Goal: Navigation & Orientation: Find specific page/section

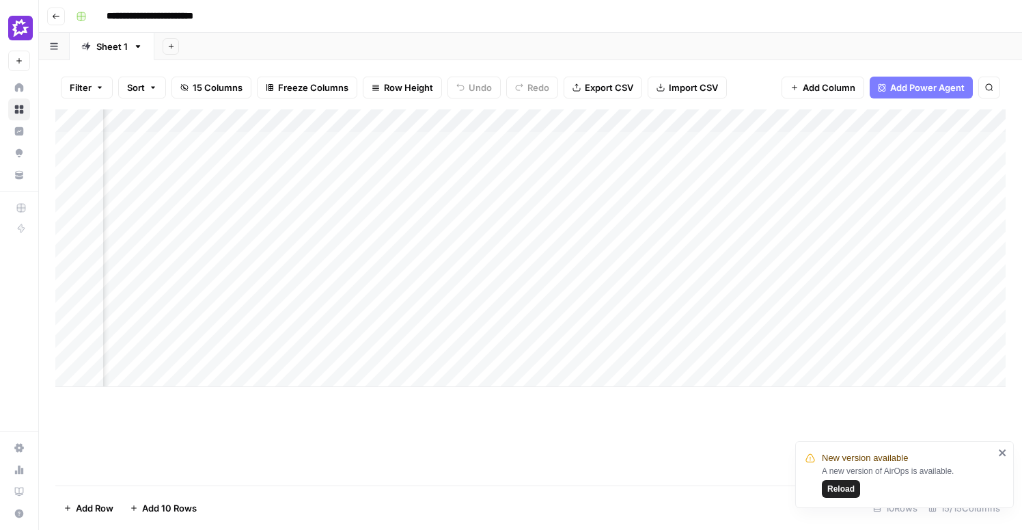
scroll to position [0, 685]
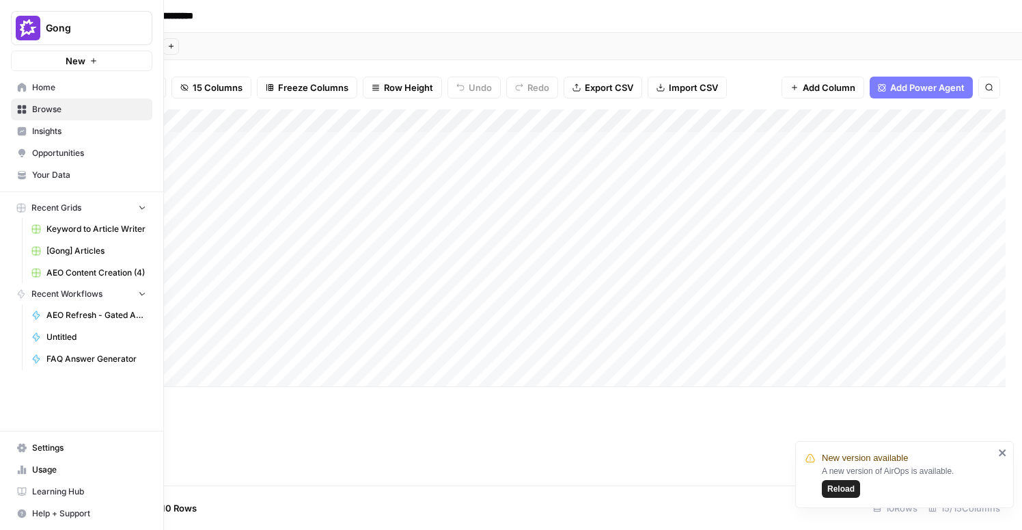
click at [16, 83] on link "Home" at bounding box center [81, 88] width 141 height 22
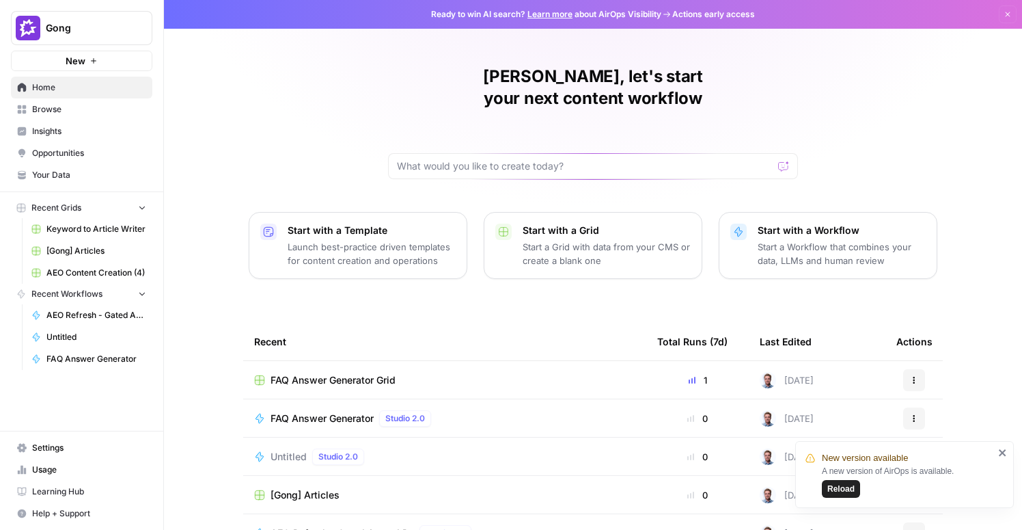
click at [59, 444] on span "Settings" at bounding box center [89, 448] width 114 height 12
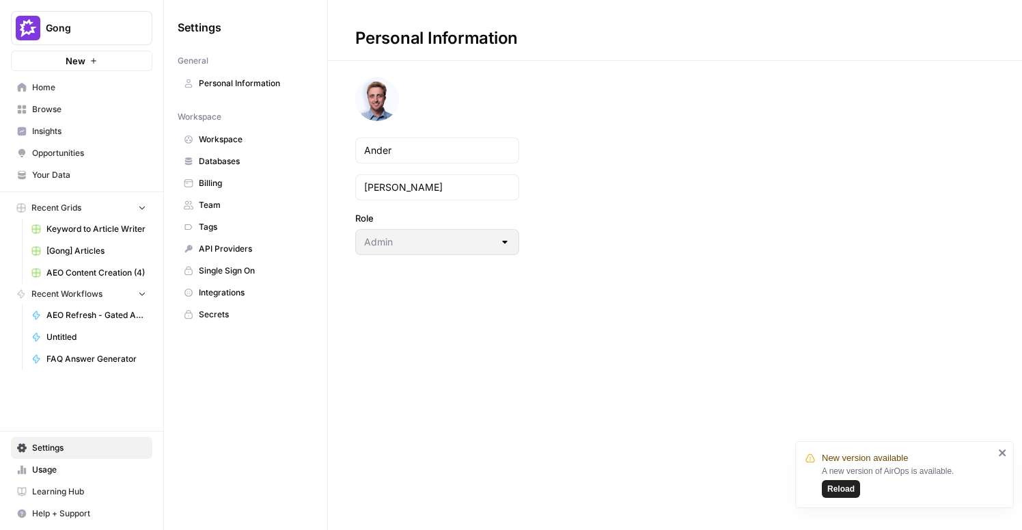
click at [228, 274] on span "Single Sign On" at bounding box center [253, 270] width 109 height 12
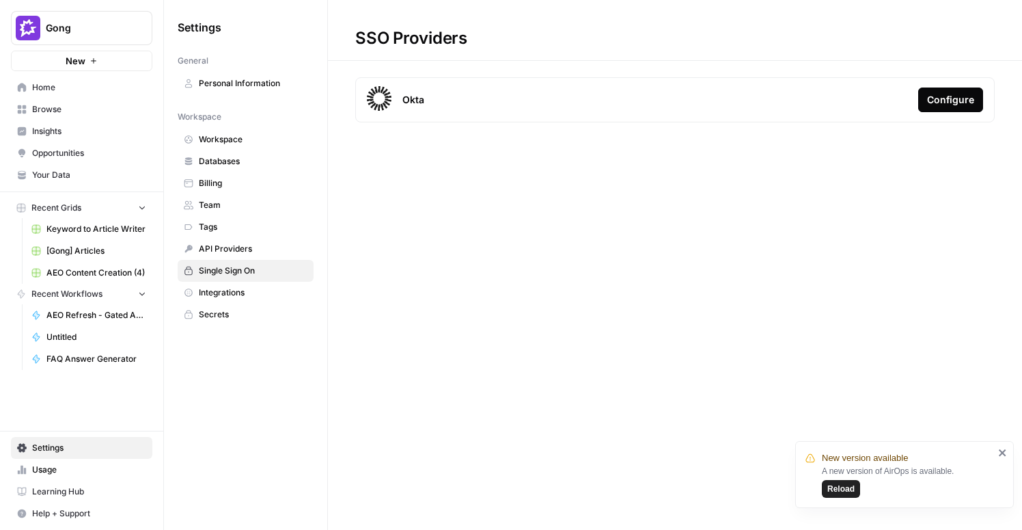
click at [704, 94] on div "Okta Configure" at bounding box center [675, 99] width 640 height 45
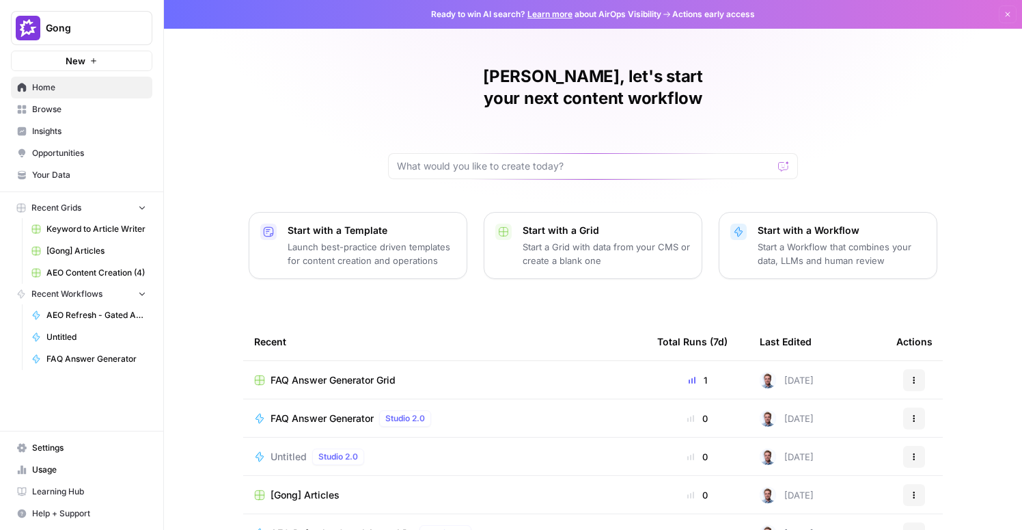
scroll to position [99, 0]
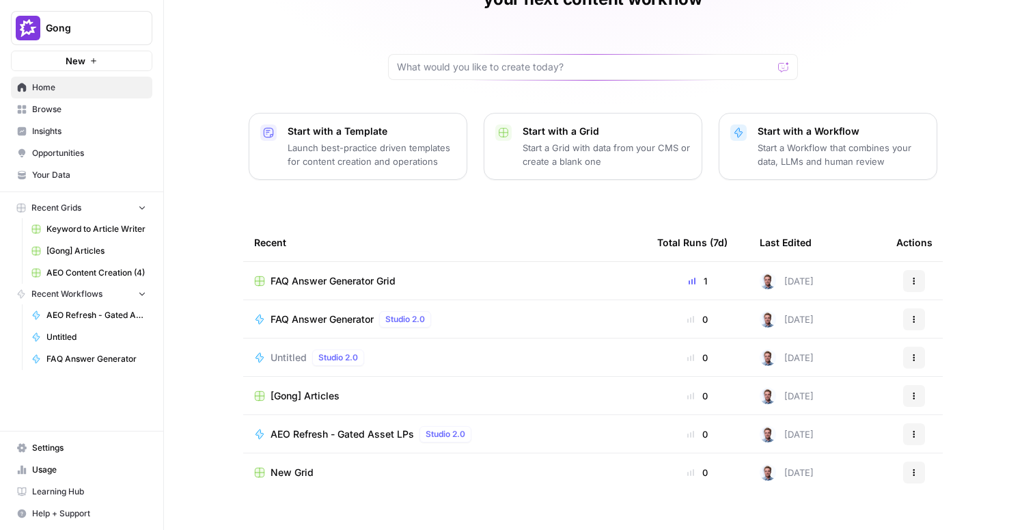
click at [73, 90] on span "Home" at bounding box center [89, 87] width 114 height 12
click at [56, 511] on span "Help + Support" at bounding box center [89, 513] width 114 height 12
click at [192, 487] on span "Docs" at bounding box center [228, 485] width 92 height 12
